Goal: Information Seeking & Learning: Check status

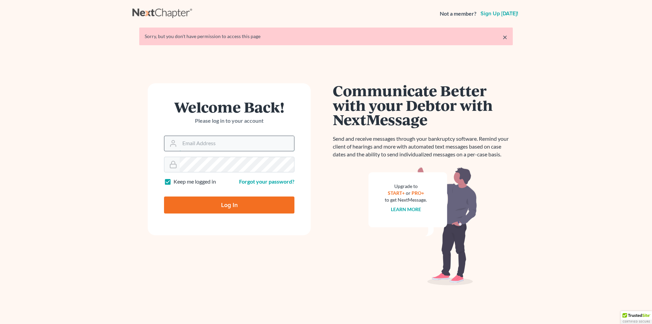
click at [243, 144] on input "Email Address" at bounding box center [237, 143] width 115 height 15
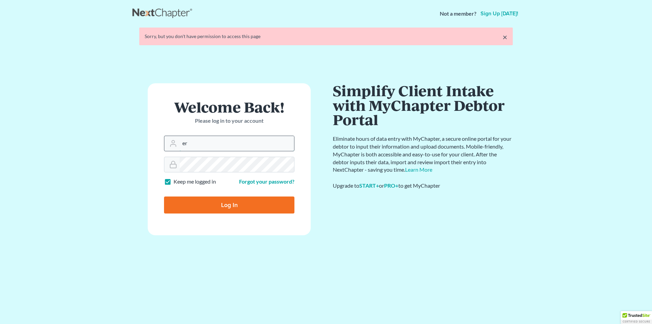
type input "[PERSON_NAME][EMAIL_ADDRESS][DOMAIN_NAME]"
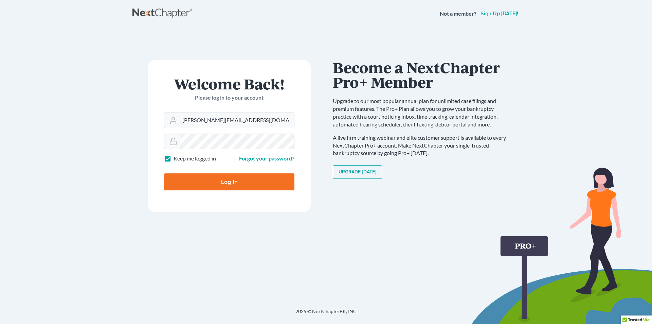
click at [164, 173] on input "Log In" at bounding box center [229, 181] width 130 height 17
type input "Thinking..."
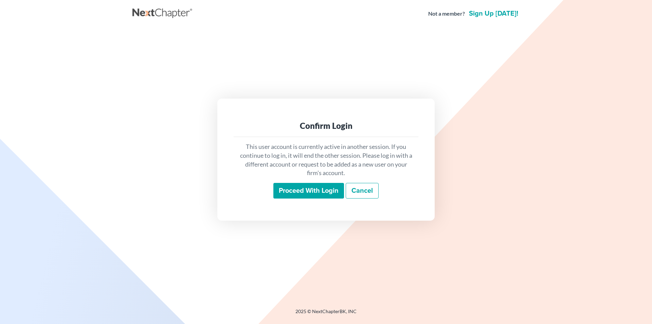
click at [307, 192] on input "Proceed with login" at bounding box center [309, 191] width 71 height 16
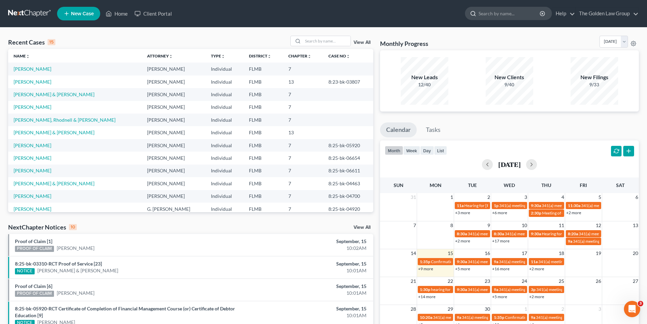
click at [520, 14] on input "search" at bounding box center [510, 13] width 62 height 13
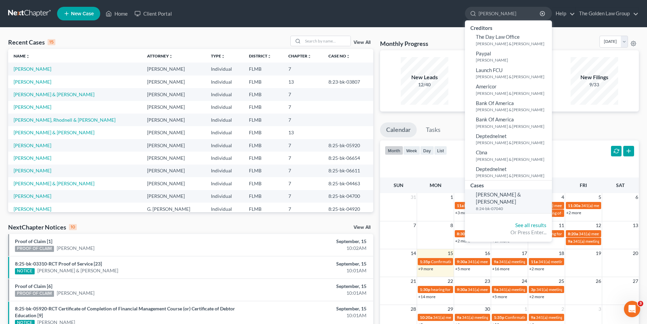
type input "[PERSON_NAME]"
click at [492, 195] on span "[PERSON_NAME] & [PERSON_NAME]" at bounding box center [498, 197] width 45 height 13
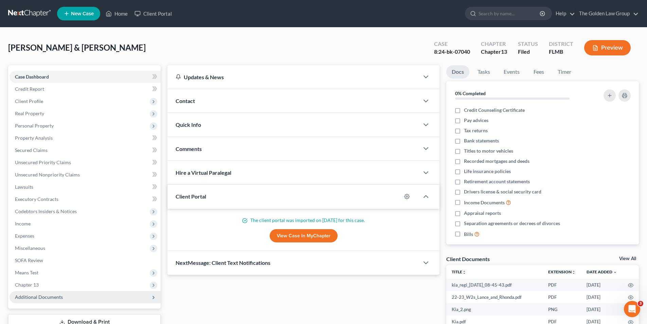
click at [50, 297] on span "Additional Documents" at bounding box center [39, 297] width 48 height 6
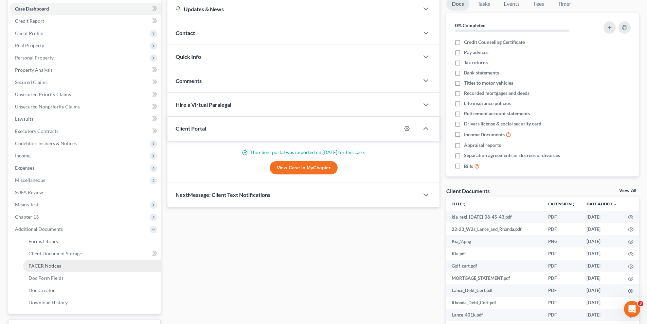
click at [53, 265] on span "PACER Notices" at bounding box center [45, 266] width 33 height 6
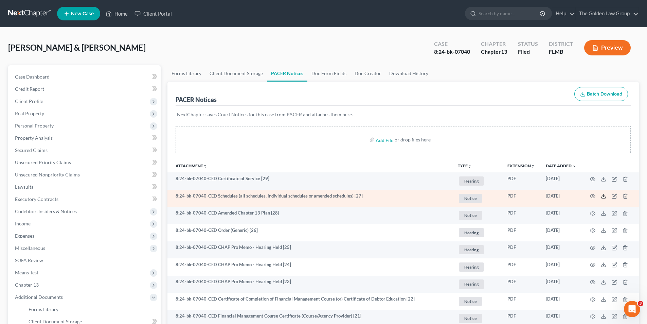
click at [604, 197] on icon at bounding box center [603, 195] width 5 height 5
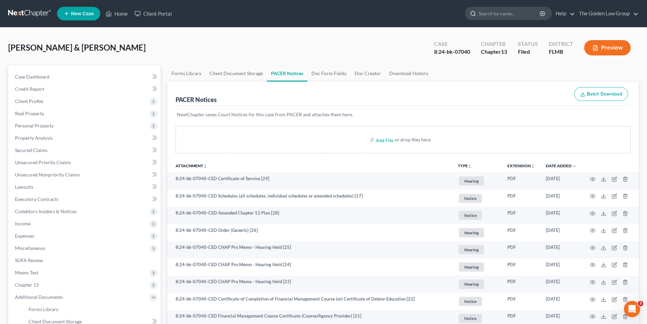
click at [484, 14] on input "search" at bounding box center [510, 13] width 62 height 13
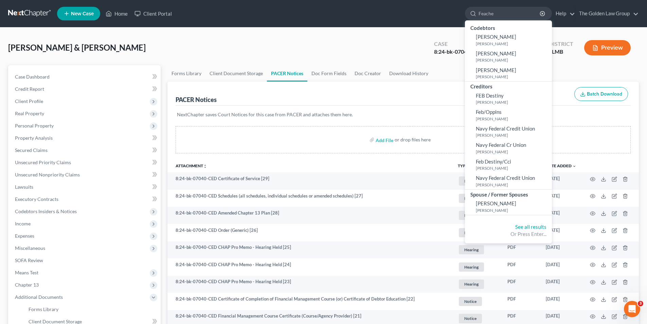
type input "Feacher"
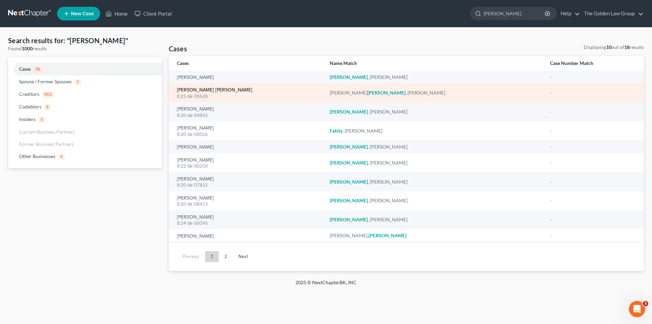
click at [201, 90] on link "Robnett Feacher, Carla" at bounding box center [214, 90] width 75 height 5
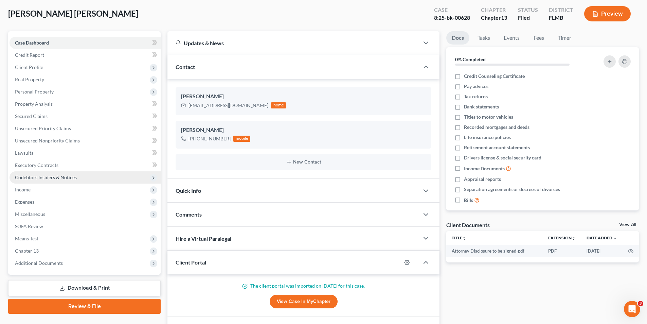
scroll to position [68, 0]
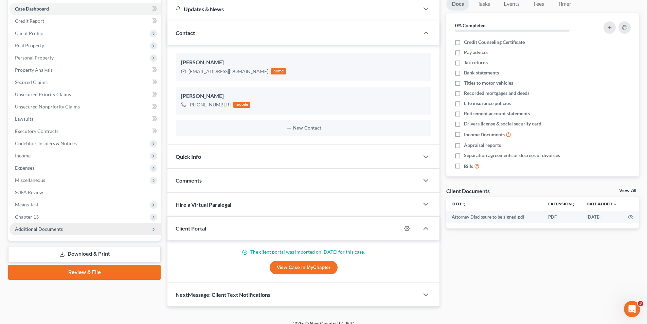
click at [52, 229] on span "Additional Documents" at bounding box center [39, 229] width 48 height 6
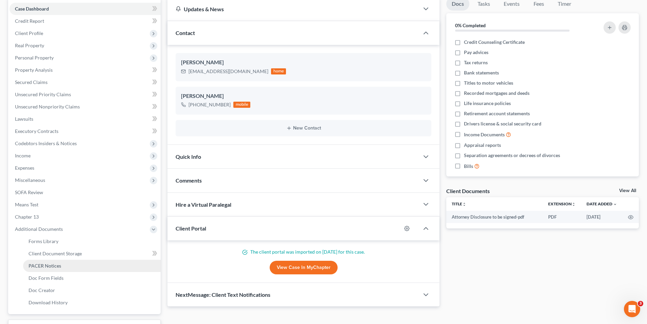
click at [54, 263] on span "PACER Notices" at bounding box center [45, 266] width 33 height 6
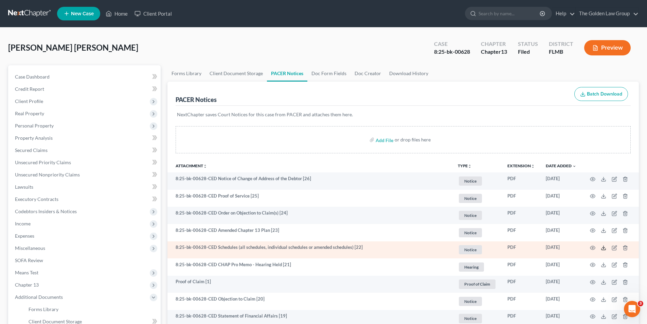
click at [602, 247] on icon at bounding box center [603, 247] width 5 height 5
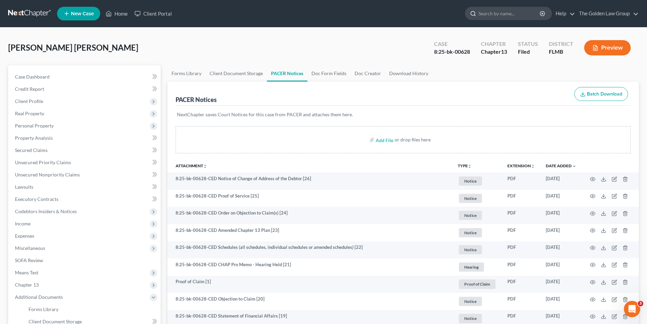
click at [483, 12] on input "search" at bounding box center [510, 13] width 62 height 13
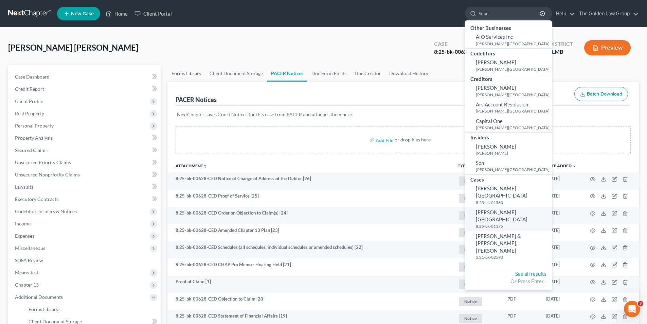
type input "Suar"
click at [494, 223] on small "8:25-bk-01175" at bounding box center [513, 226] width 74 height 6
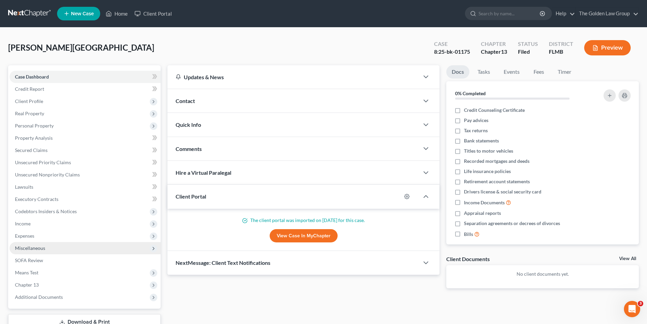
scroll to position [50, 0]
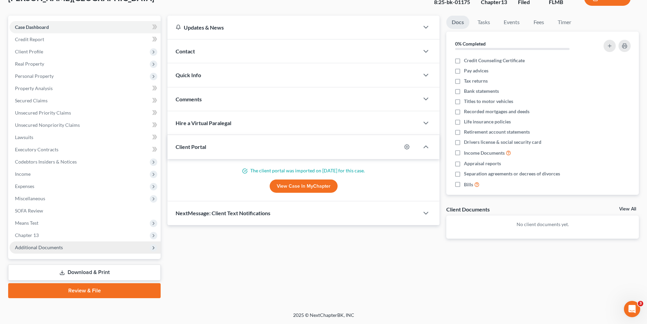
click at [42, 247] on span "Additional Documents" at bounding box center [39, 247] width 48 height 6
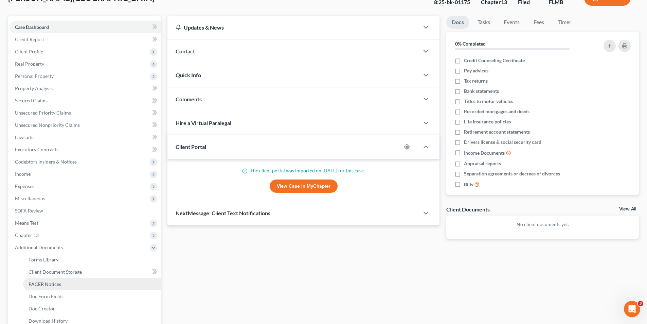
click at [53, 282] on span "PACER Notices" at bounding box center [45, 284] width 33 height 6
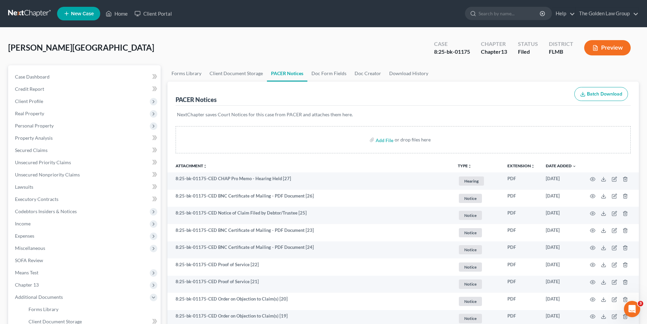
click at [608, 47] on button "Preview" at bounding box center [607, 47] width 47 height 15
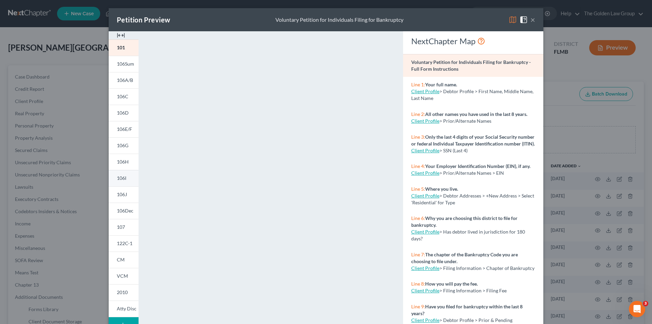
click at [126, 178] on link "106I" at bounding box center [124, 178] width 30 height 16
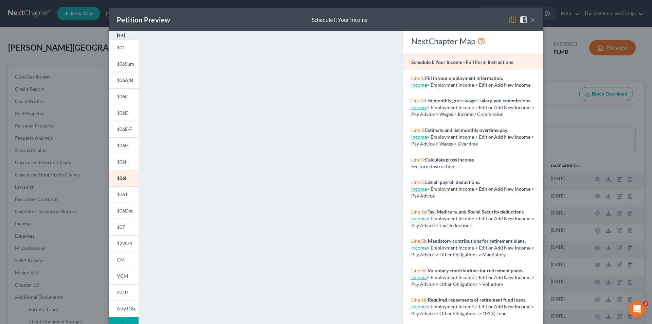
scroll to position [59, 0]
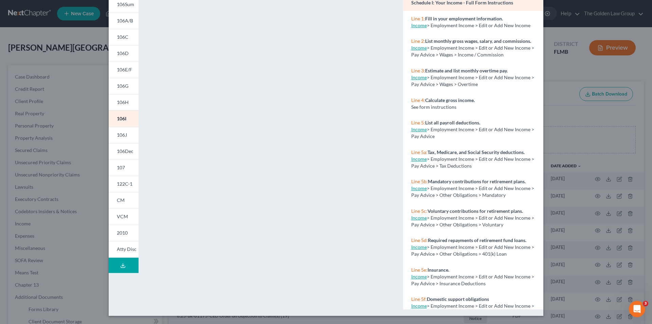
click at [64, 69] on div "Petition Preview Schedule I: Your Income × 101 106Sum 106A/B 106C 106D 106E/F 1…" at bounding box center [326, 162] width 652 height 324
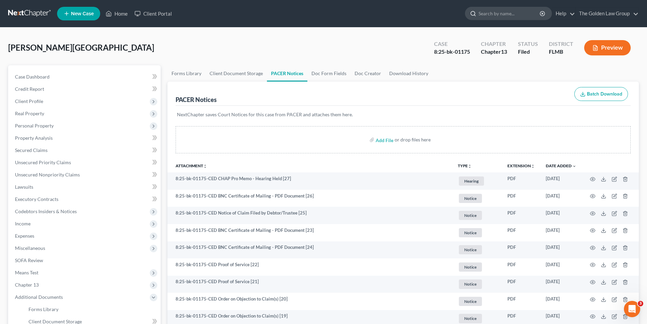
click at [485, 14] on input "search" at bounding box center [510, 13] width 62 height 13
click at [122, 13] on link "Home" at bounding box center [116, 13] width 29 height 12
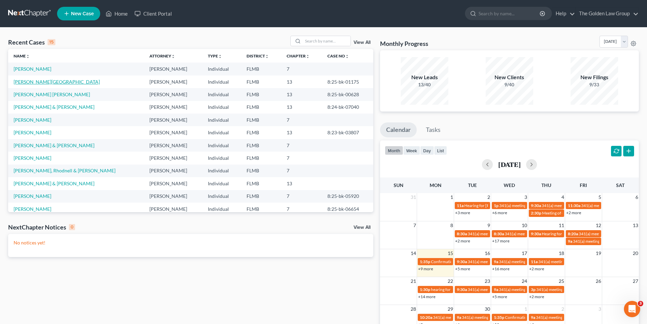
click at [36, 81] on link "Suarez, Lorraine" at bounding box center [57, 82] width 86 height 6
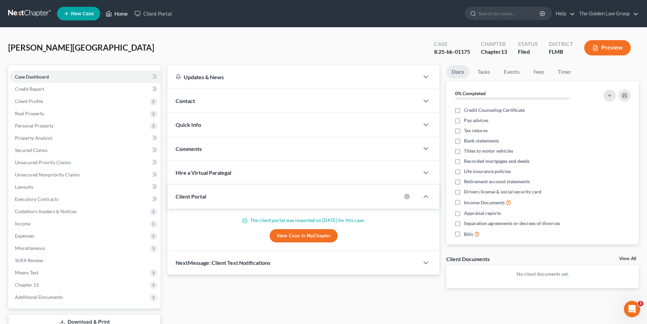
click at [126, 13] on link "Home" at bounding box center [116, 13] width 29 height 12
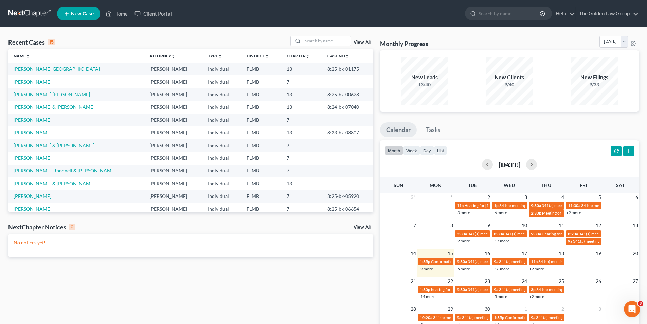
click at [45, 93] on link "Robnett Feacher, Carla" at bounding box center [52, 94] width 76 height 6
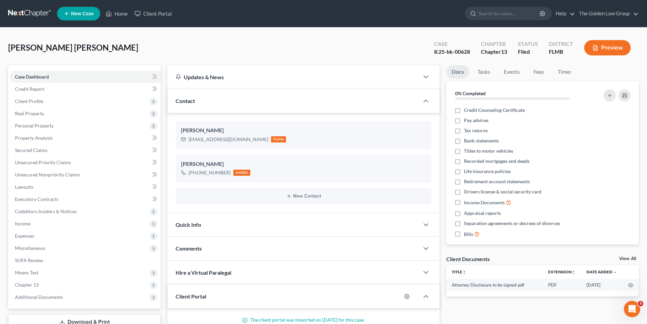
click at [608, 43] on button "Preview" at bounding box center [607, 47] width 47 height 15
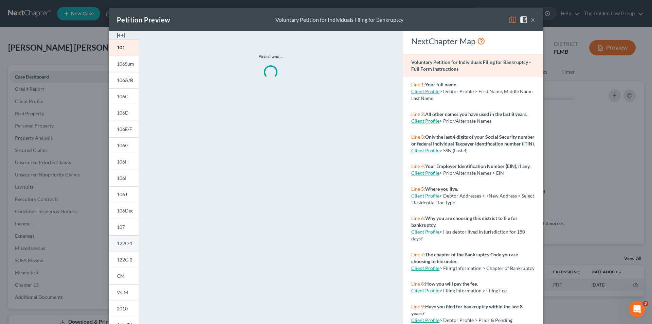
click at [126, 243] on span "122C-1" at bounding box center [125, 243] width 16 height 6
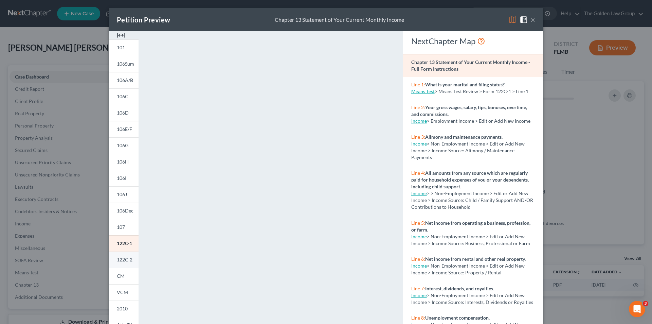
click at [120, 260] on span "122C-2" at bounding box center [125, 260] width 16 height 6
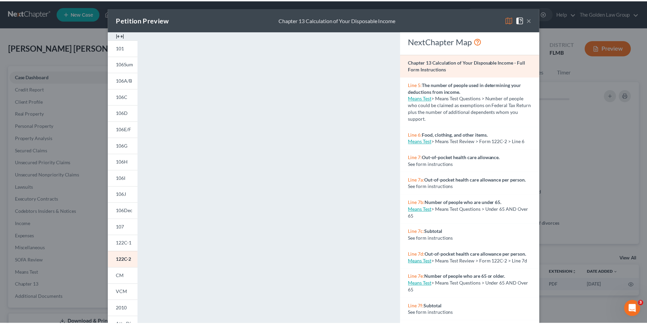
scroll to position [59, 0]
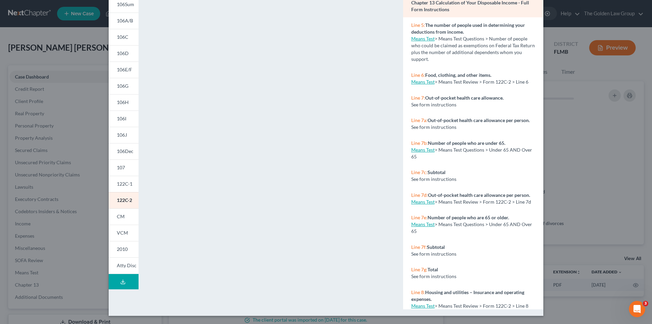
click at [87, 157] on div "Petition Preview Chapter 13 Calculation of Your Disposable Income × 101 106Sum …" at bounding box center [326, 162] width 652 height 324
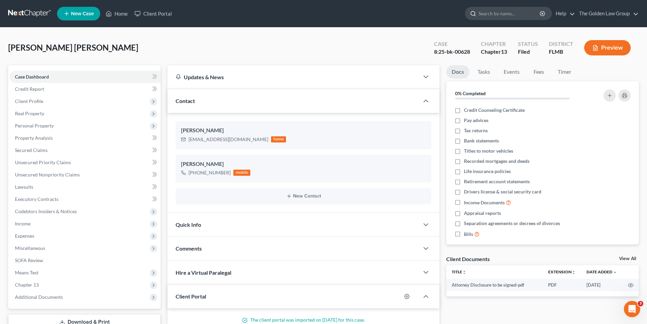
click at [492, 16] on input "search" at bounding box center [510, 13] width 62 height 13
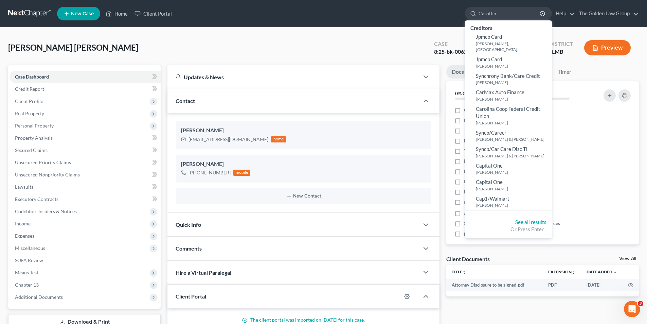
type input "Caroffino"
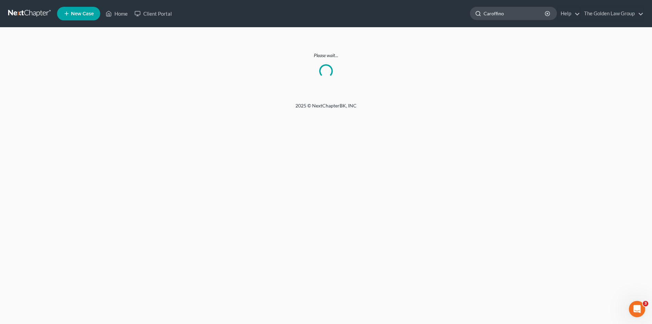
click at [510, 13] on input "Caroffino" at bounding box center [515, 13] width 62 height 13
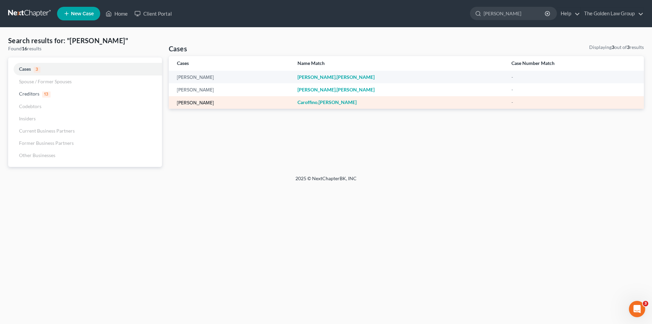
type input "Caroffino, Laur"
click at [204, 102] on link "Caroffino, Laura" at bounding box center [195, 103] width 37 height 5
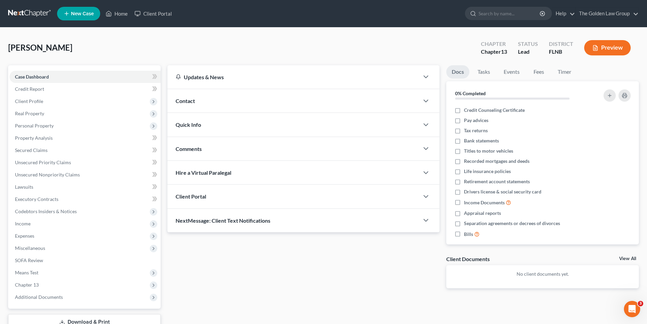
click at [610, 48] on button "Preview" at bounding box center [607, 47] width 47 height 15
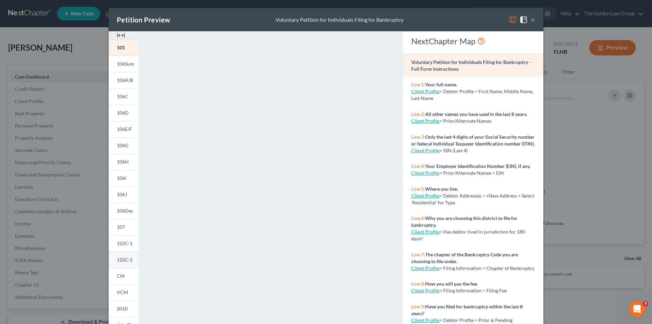
click at [123, 259] on span "122C-2" at bounding box center [125, 260] width 16 height 6
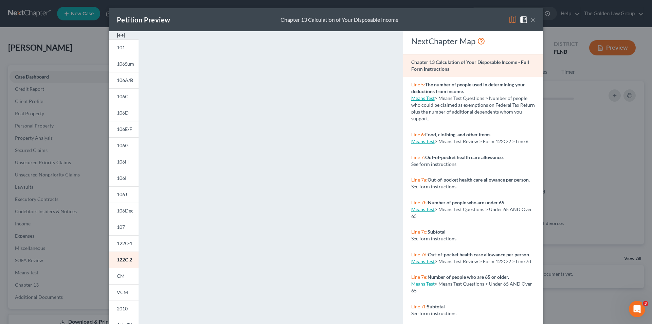
click at [82, 193] on div "Petition Preview Chapter 13 Calculation of Your Disposable Income × 101 106Sum …" at bounding box center [326, 162] width 652 height 324
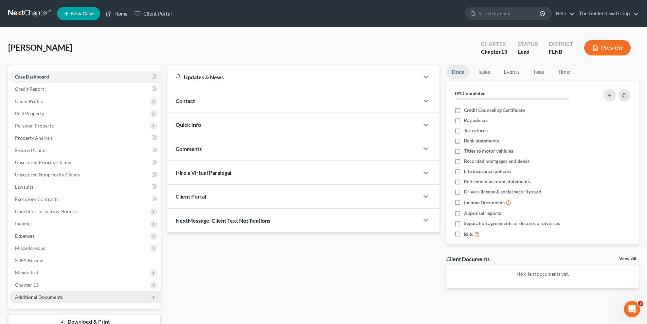
click at [45, 296] on span "Additional Documents" at bounding box center [39, 297] width 48 height 6
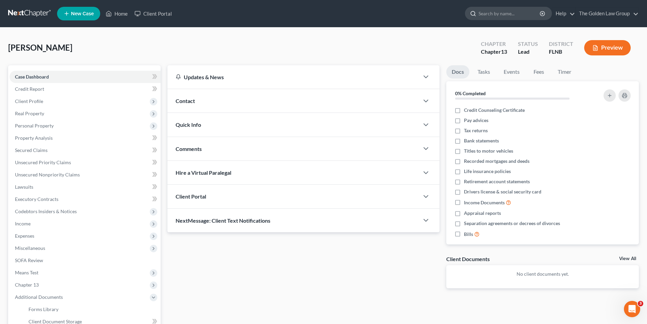
click at [498, 12] on input "search" at bounding box center [510, 13] width 62 height 13
click at [122, 13] on link "Home" at bounding box center [116, 13] width 29 height 12
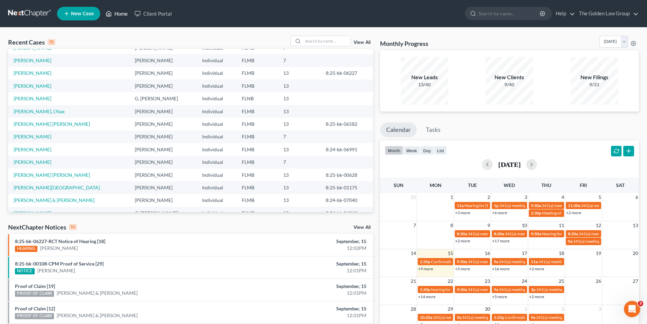
scroll to position [47, 0]
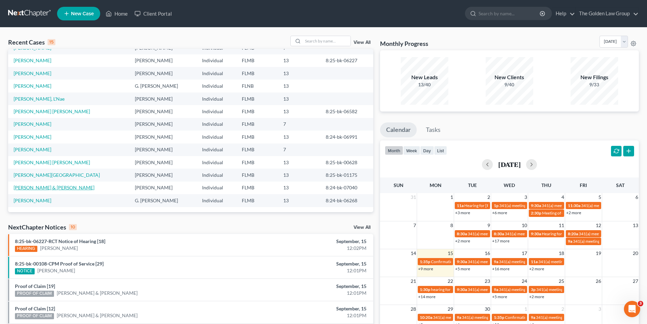
click at [41, 187] on link "Davis, Lance & Rhonda" at bounding box center [54, 188] width 81 height 6
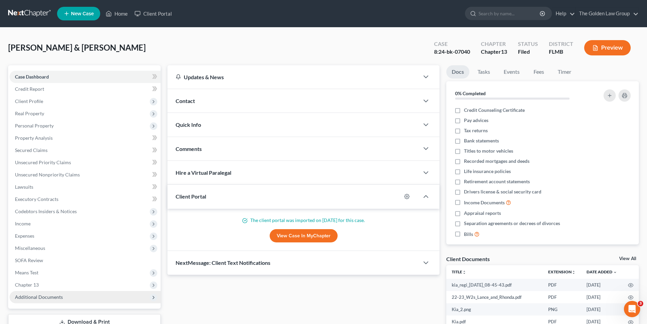
click at [43, 297] on span "Additional Documents" at bounding box center [39, 297] width 48 height 6
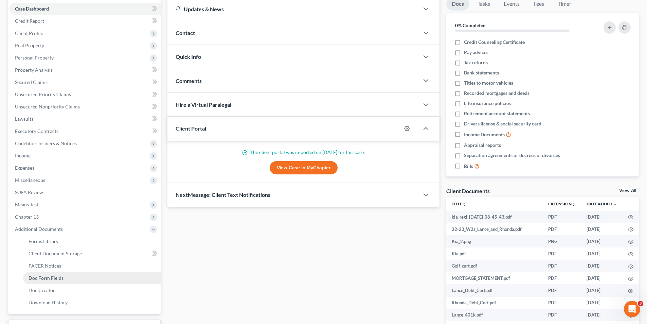
scroll to position [102, 0]
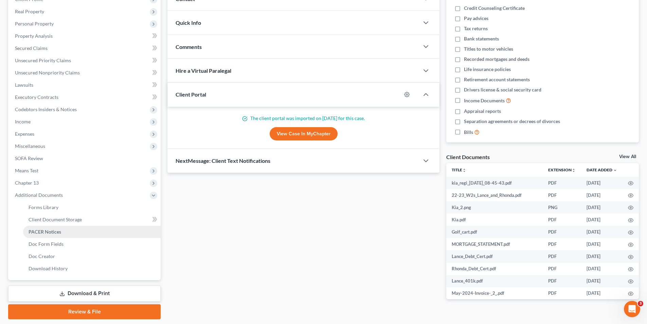
click at [53, 230] on span "PACER Notices" at bounding box center [45, 232] width 33 height 6
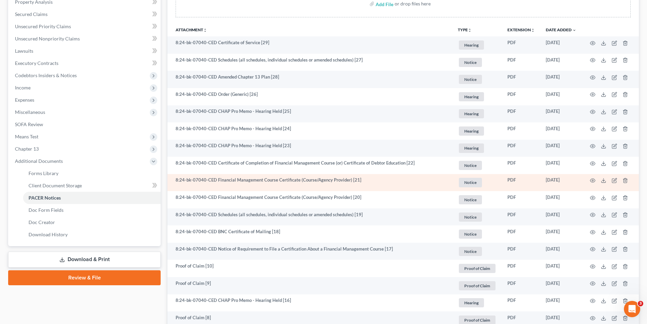
scroll to position [34, 0]
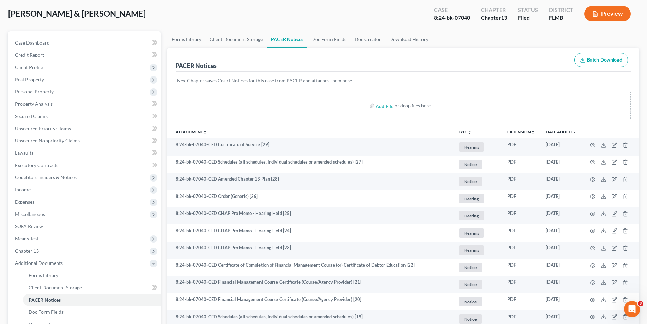
click at [608, 13] on button "Preview" at bounding box center [607, 13] width 47 height 15
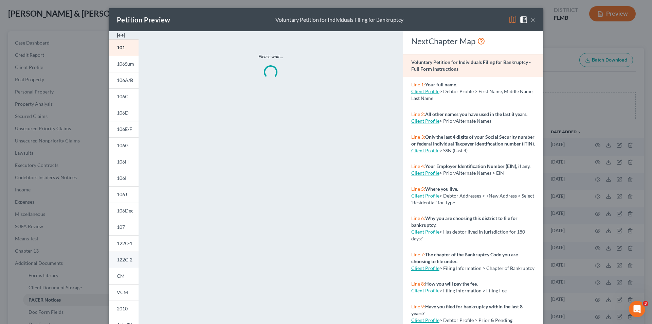
click at [125, 257] on span "122C-2" at bounding box center [125, 260] width 16 height 6
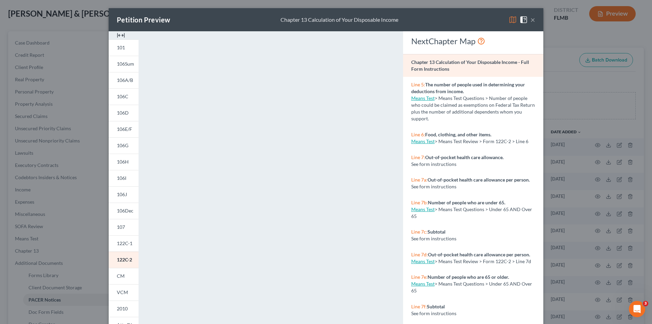
click at [85, 178] on div "Petition Preview Chapter 13 Calculation of Your Disposable Income × 101 106Sum …" at bounding box center [326, 162] width 652 height 324
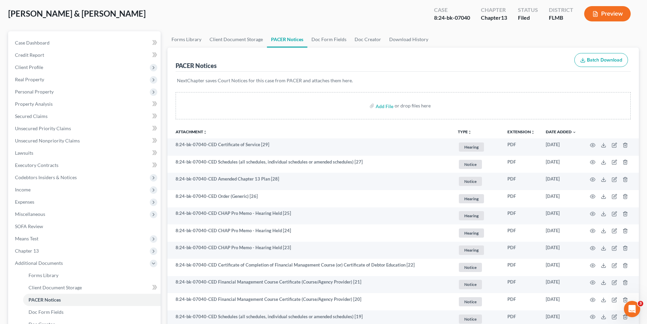
click at [613, 15] on button "Preview" at bounding box center [607, 13] width 47 height 15
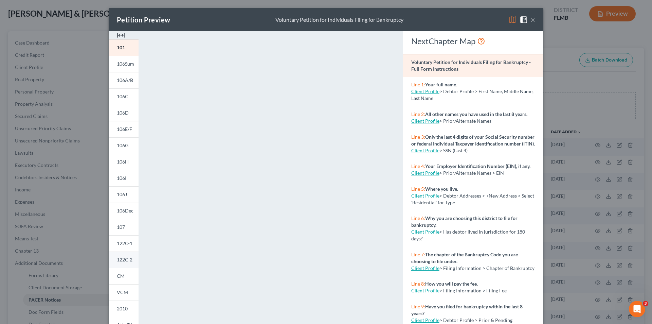
click at [120, 259] on span "122C-2" at bounding box center [125, 260] width 16 height 6
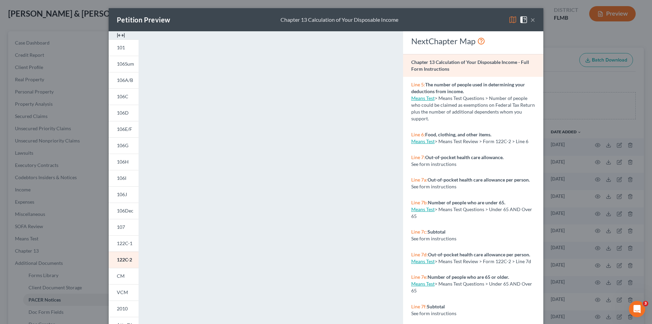
click at [42, 70] on div "Petition Preview Chapter 13 Calculation of Your Disposable Income × 101 106Sum …" at bounding box center [326, 162] width 652 height 324
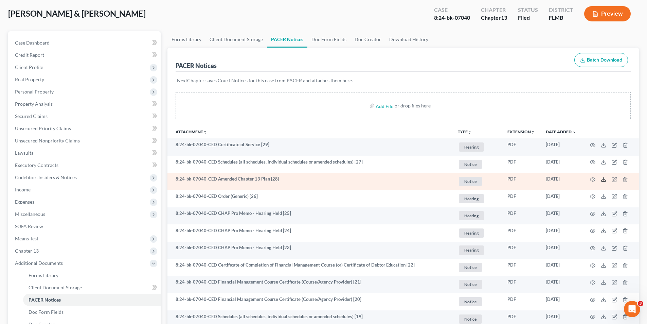
click at [604, 178] on icon at bounding box center [603, 179] width 5 height 5
